Goal: Transaction & Acquisition: Purchase product/service

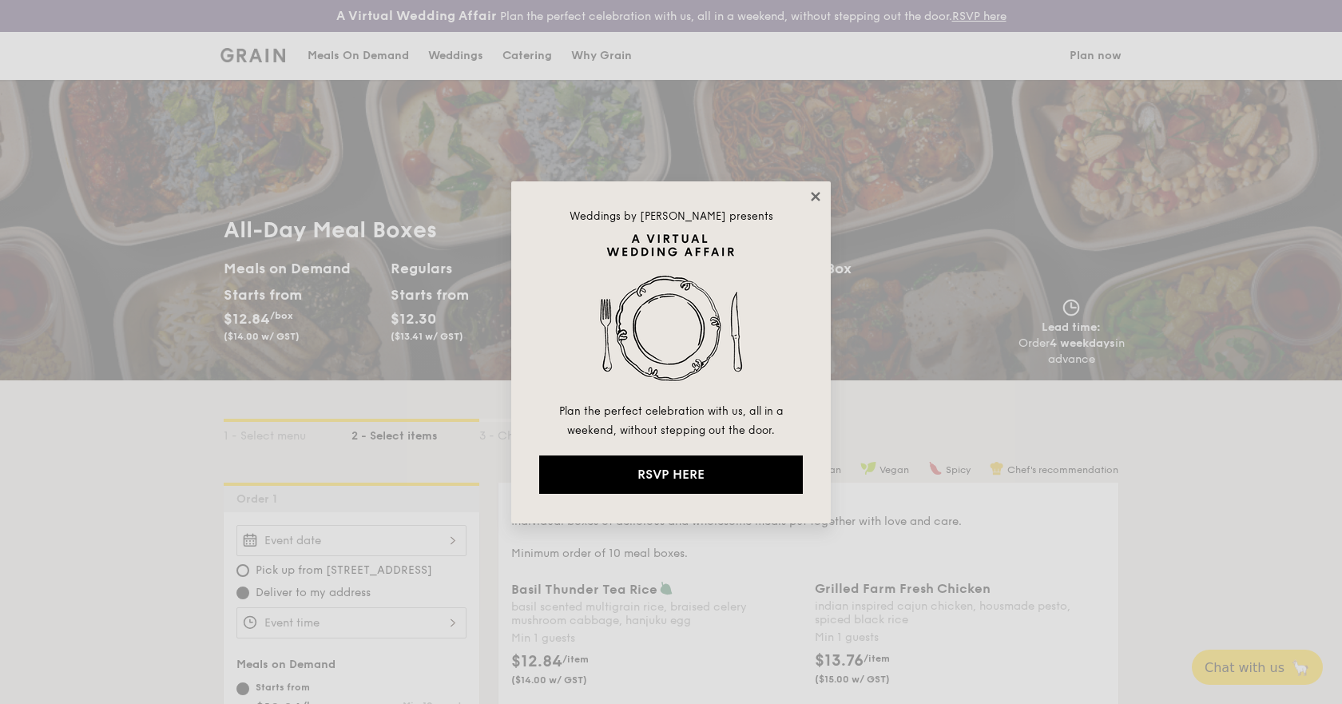
click at [822, 195] on icon at bounding box center [815, 196] width 14 height 14
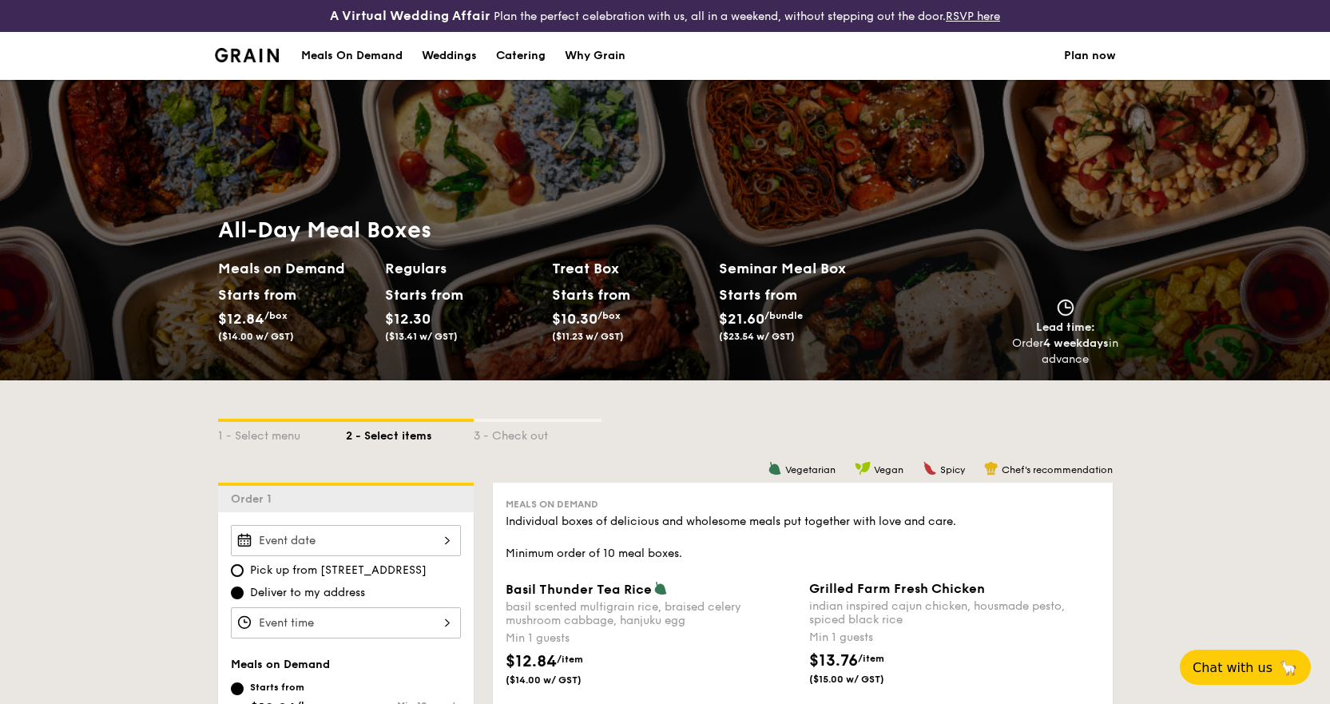
click at [520, 57] on div "Catering" at bounding box center [521, 56] width 50 height 48
select select
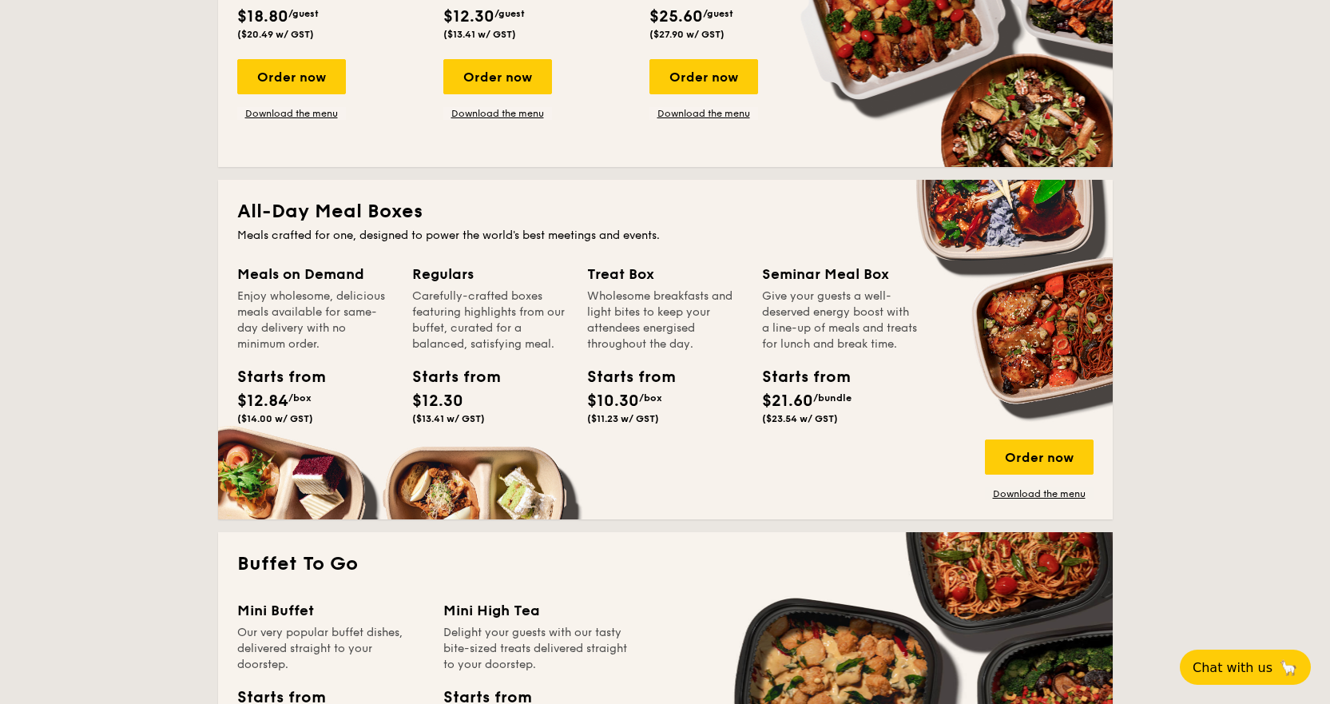
scroll to position [479, 0]
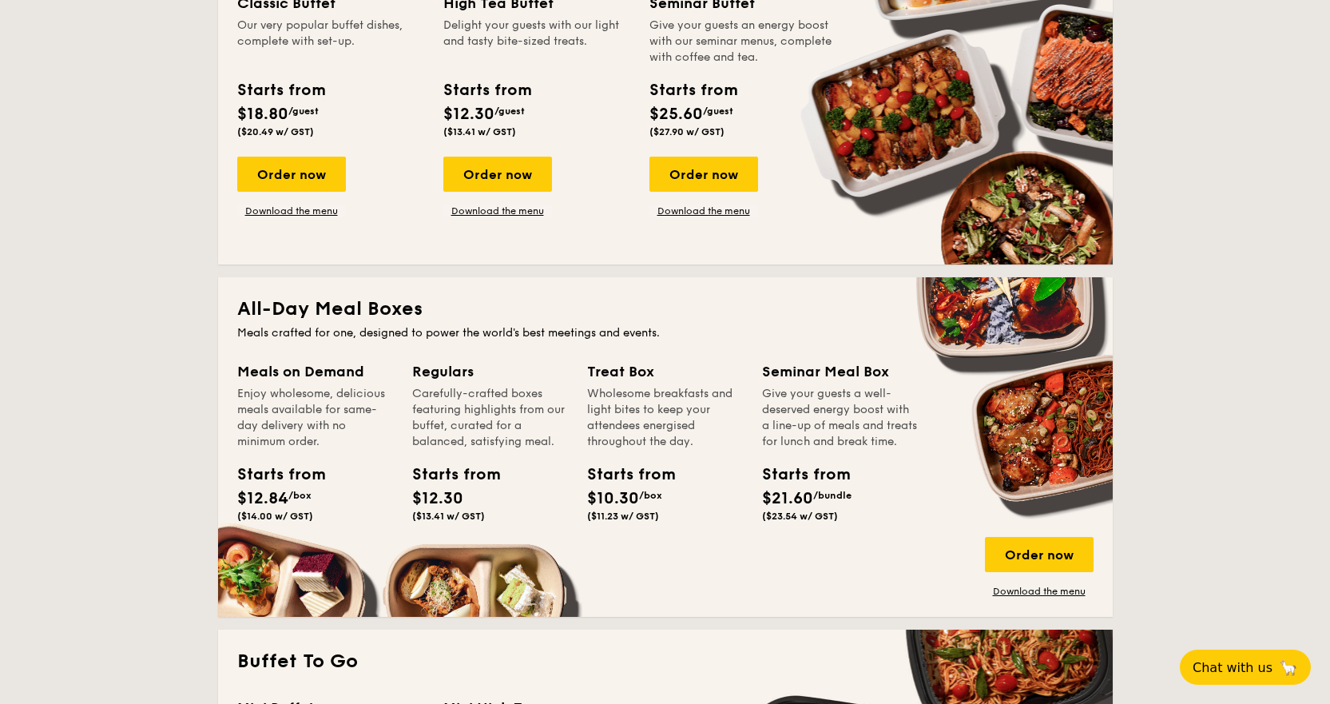
click at [649, 413] on div "Wholesome breakfasts and light bites to keep your attendees energised throughou…" at bounding box center [665, 418] width 156 height 64
click at [625, 374] on div "Treat Box" at bounding box center [665, 371] width 156 height 22
click at [621, 479] on div "Starts from" at bounding box center [623, 475] width 72 height 24
click at [1063, 554] on div "Order now" at bounding box center [1039, 554] width 109 height 35
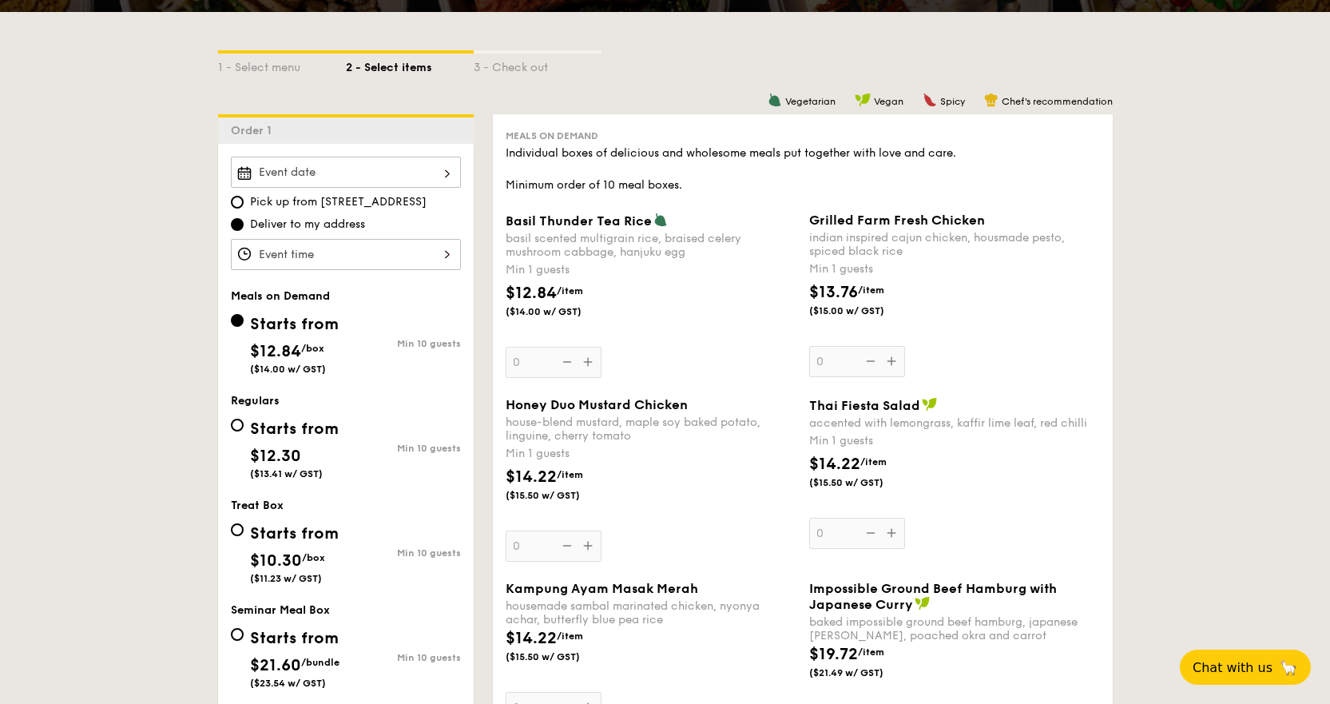
scroll to position [479, 0]
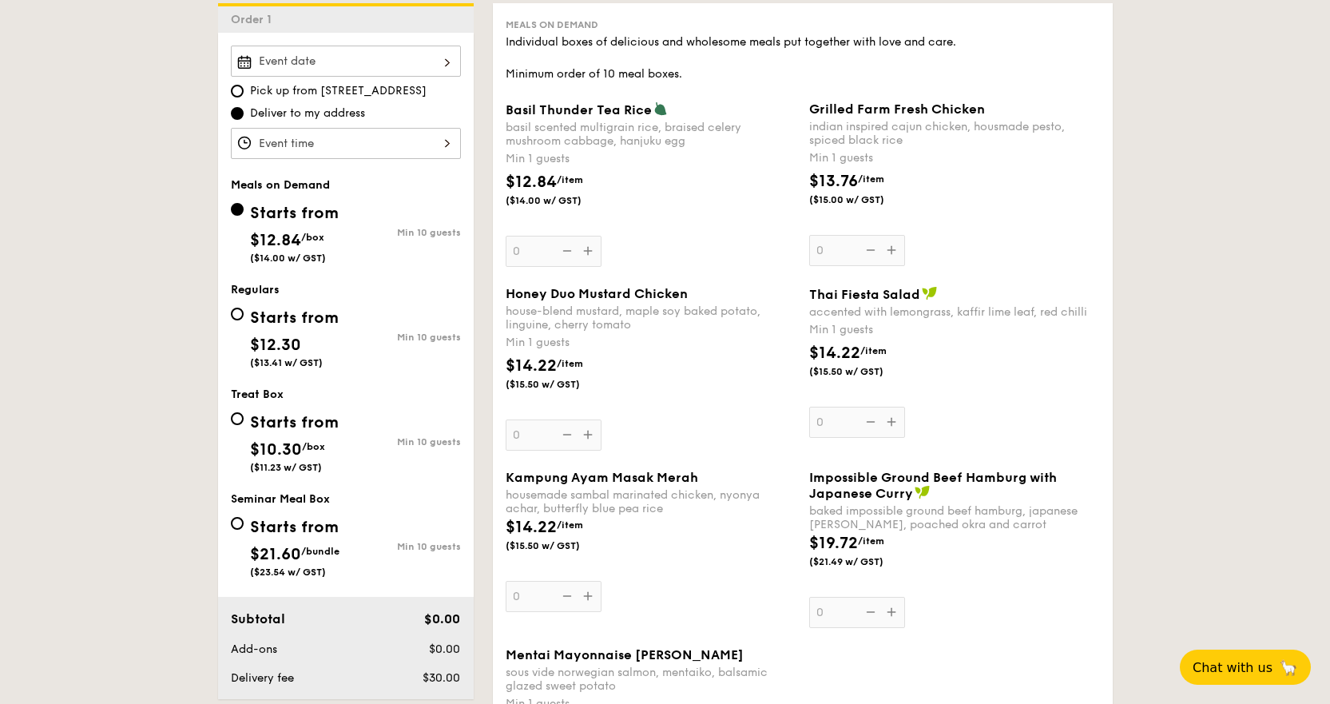
click at [286, 417] on div "Starts from" at bounding box center [294, 423] width 89 height 24
click at [244, 417] on input "Starts from $10.30 /box ($11.23 w/ GST) Min 10 guests" at bounding box center [237, 418] width 13 height 13
radio input "true"
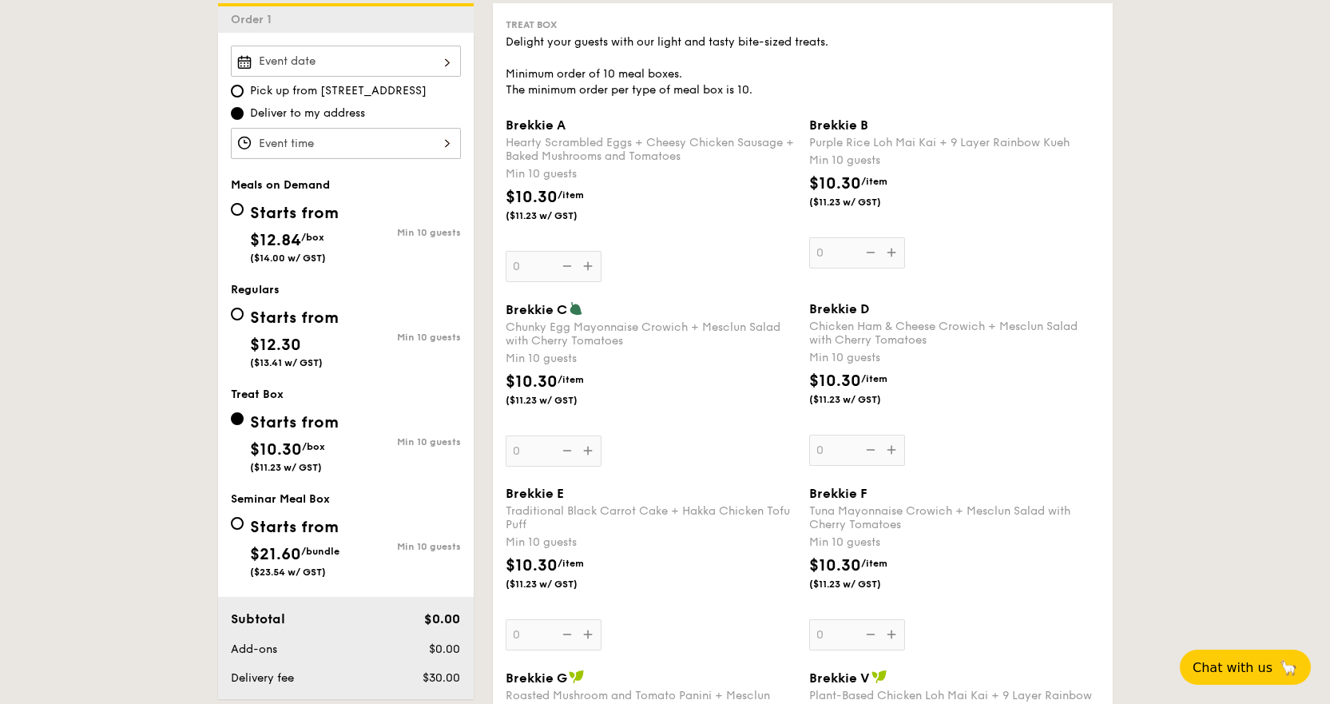
click at [232, 307] on div "Starts from $12.30 ($13.41 w/ GST)" at bounding box center [288, 336] width 115 height 66
click at [232, 308] on input "Starts from $12.30 ($13.41 w/ GST) Min 10 guests" at bounding box center [237, 314] width 13 height 13
radio input "true"
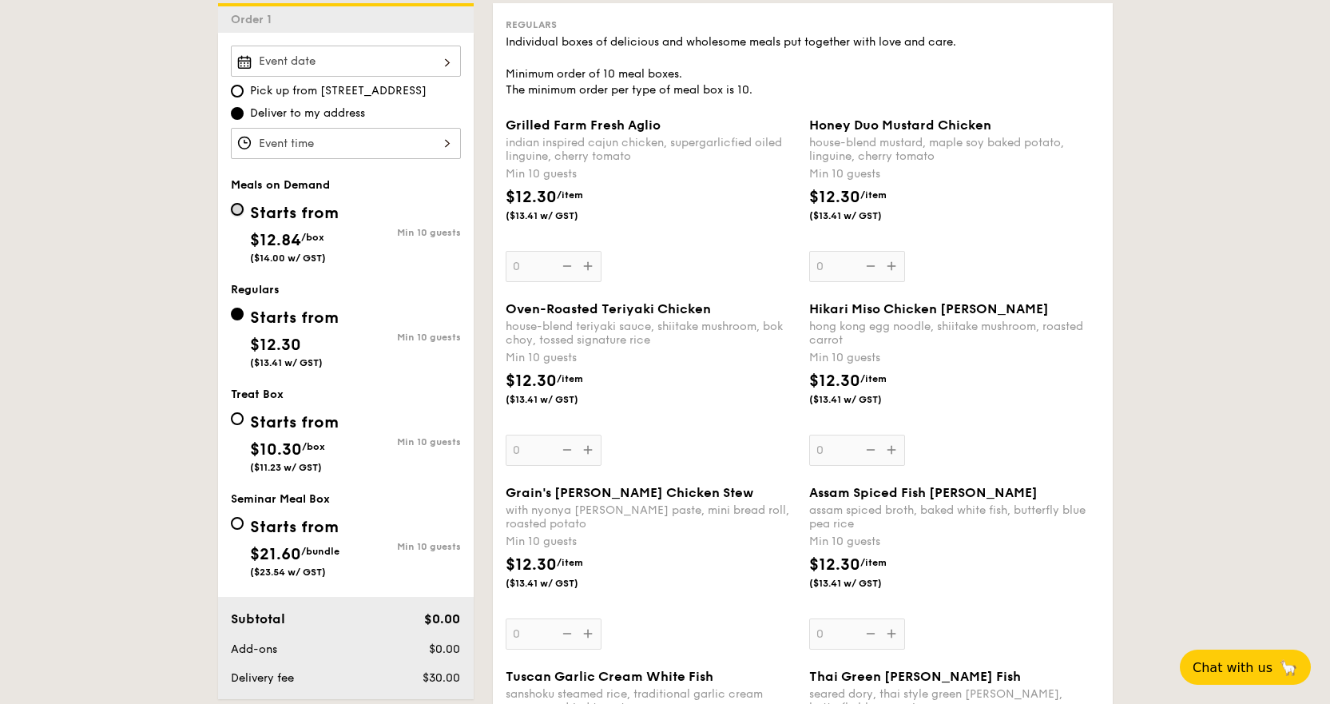
click at [238, 210] on input "Starts from $12.84 /box ($14.00 w/ GST) Min 10 guests" at bounding box center [237, 209] width 13 height 13
radio input "true"
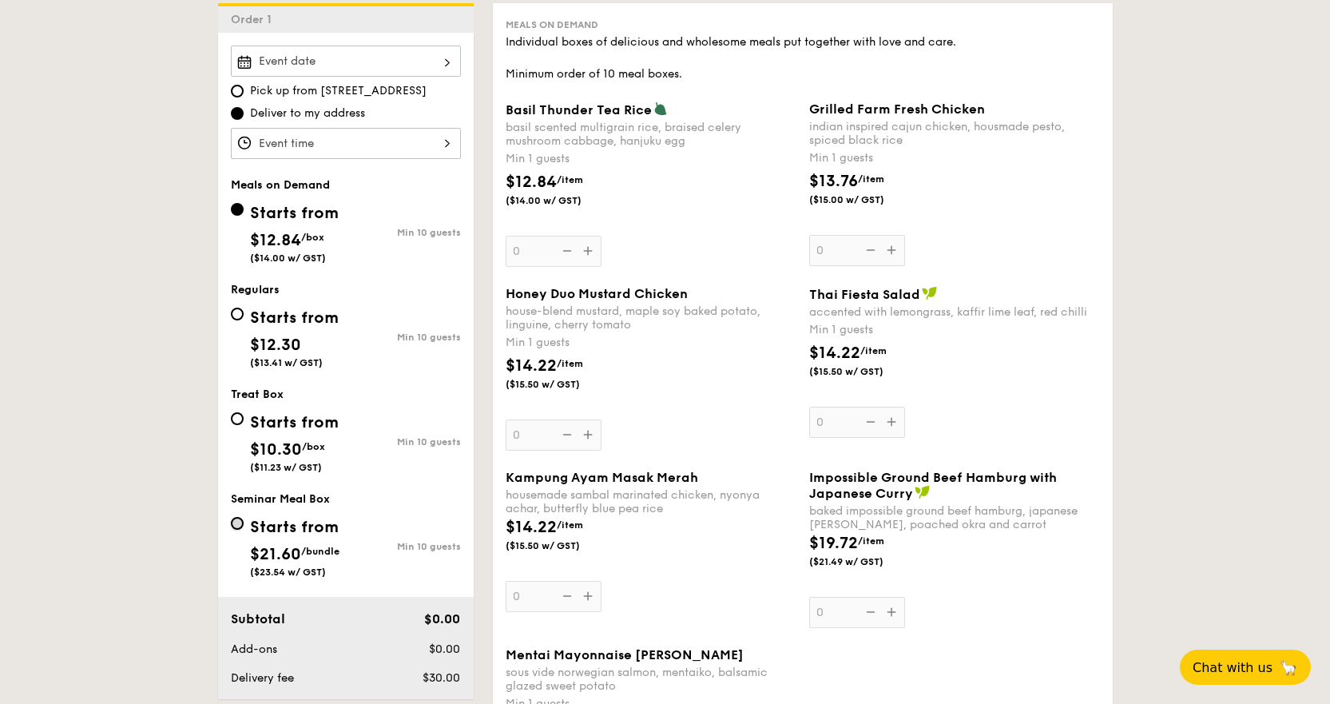
click at [232, 522] on input "Starts from $21.60 /bundle ($23.54 w/ GST) Min 10 guests" at bounding box center [237, 523] width 13 height 13
radio input "true"
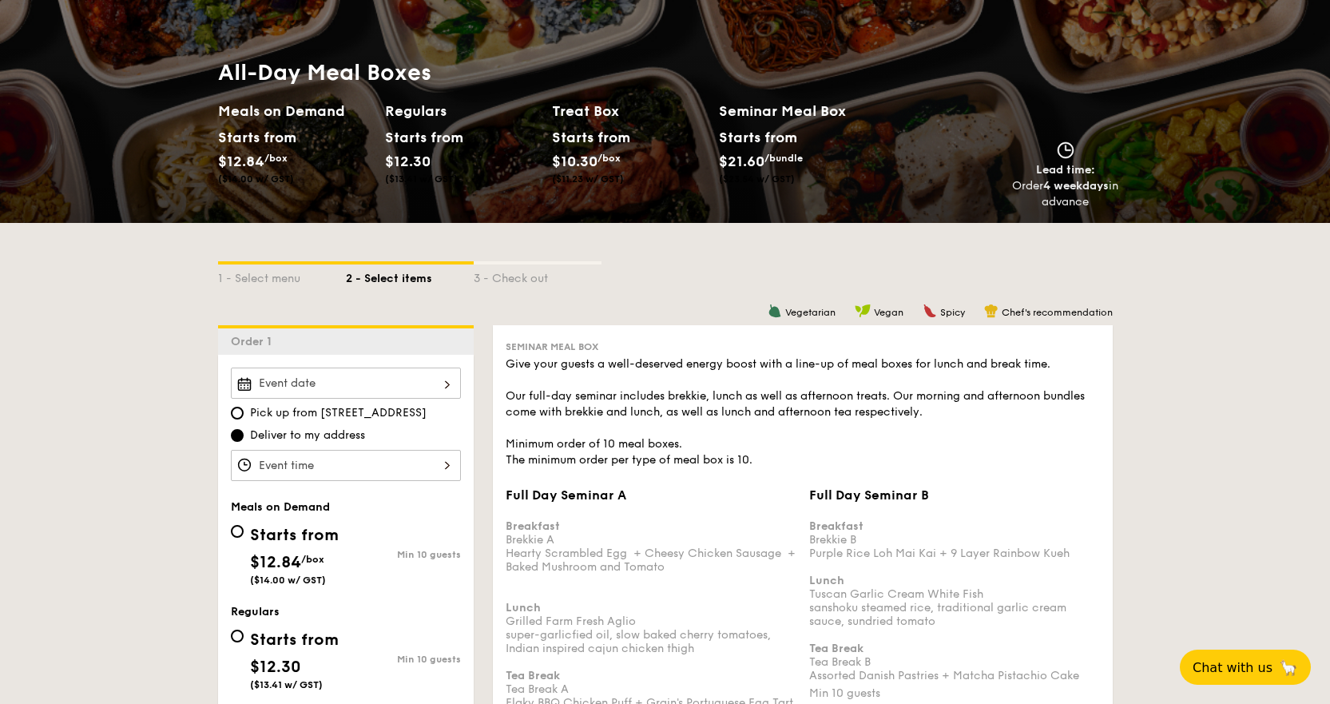
scroll to position [0, 0]
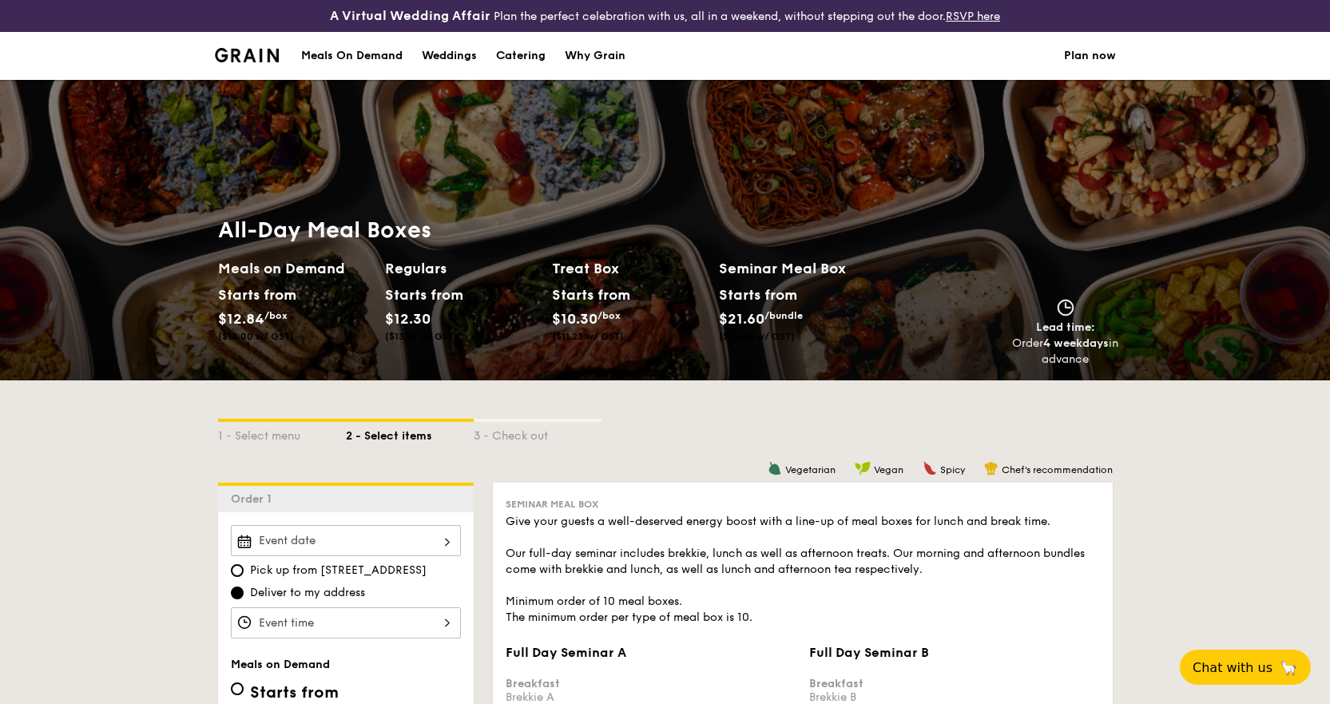
click at [1044, 229] on div "All-Day Meal Boxes Meals on Demand Starts from $12.84 /box ($14.00 w/ GST) Regu…" at bounding box center [665, 292] width 907 height 152
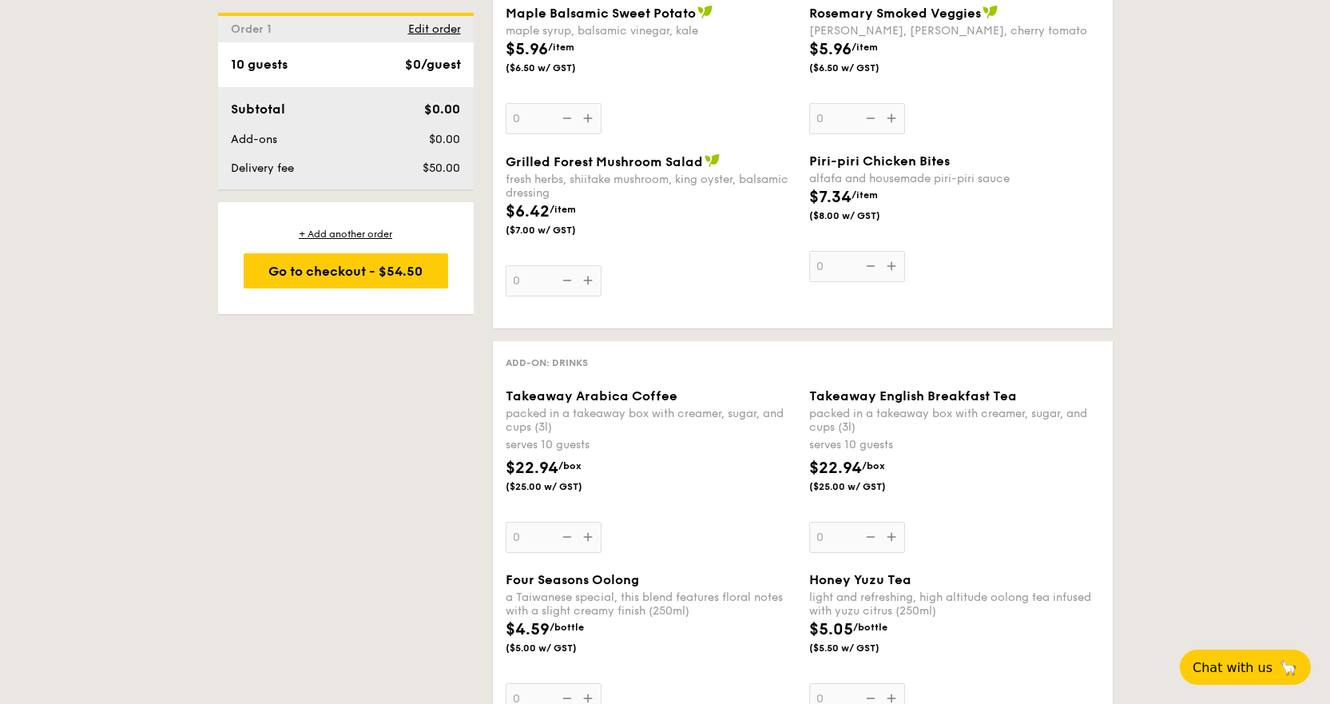
scroll to position [3834, 0]
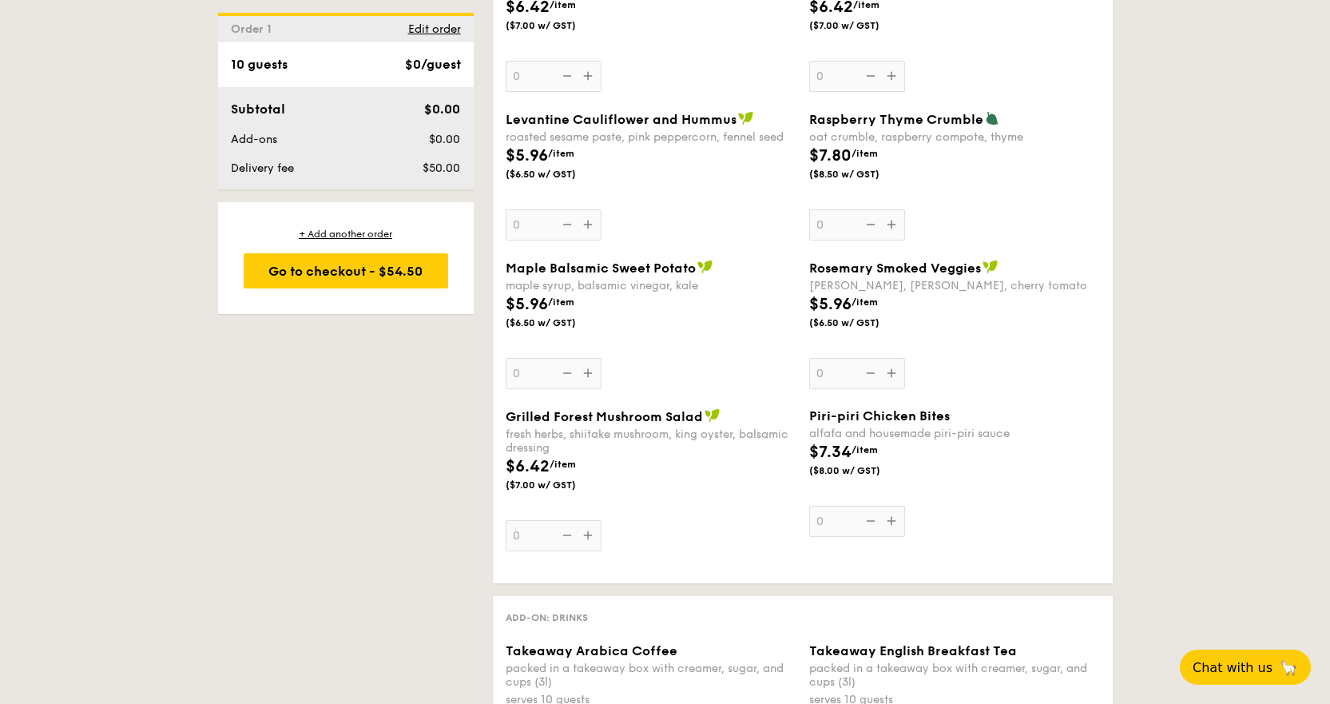
select select
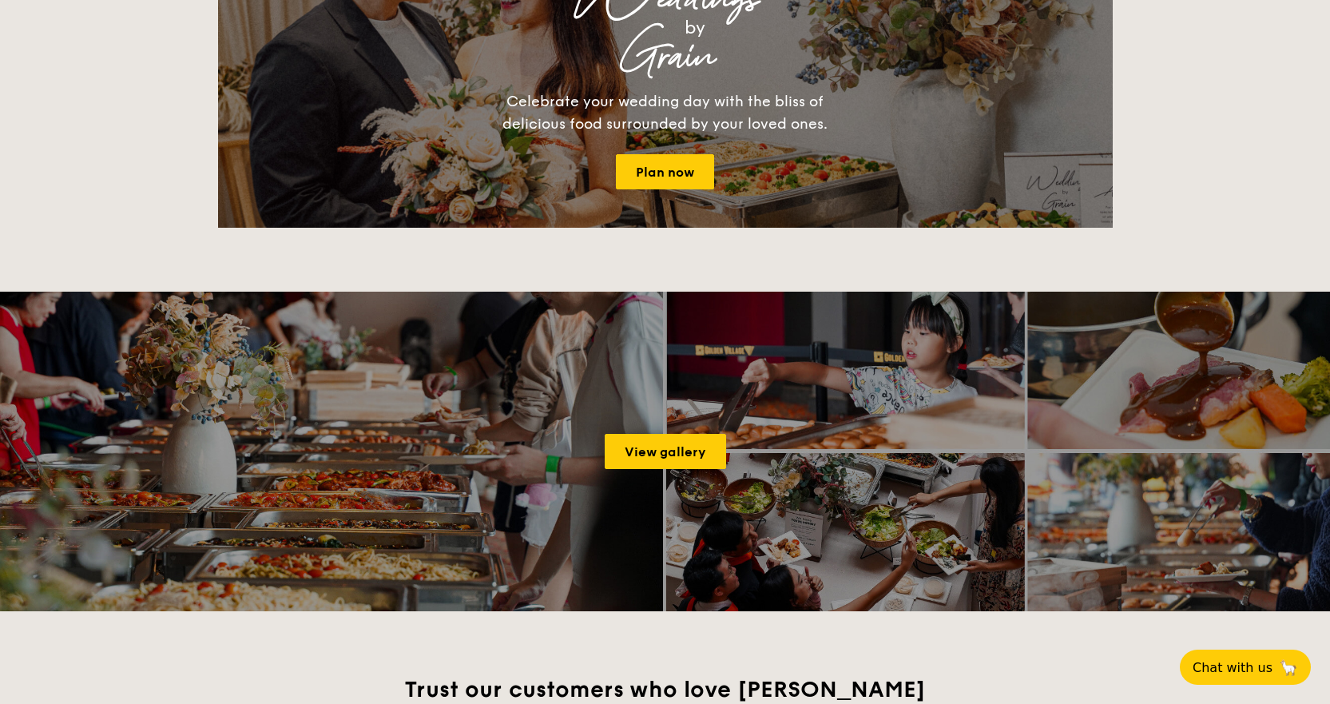
scroll to position [1905, 0]
